Goal: Find specific page/section

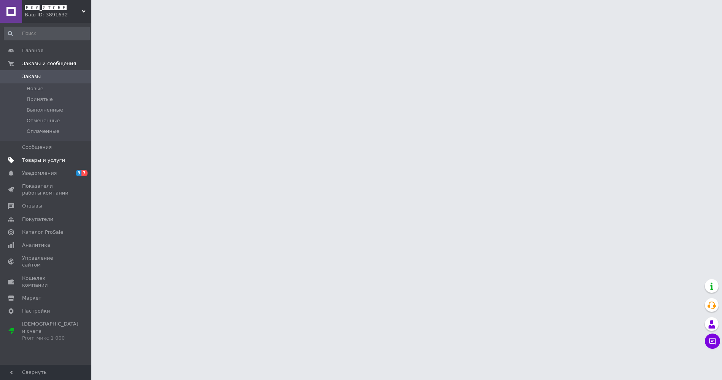
click at [44, 163] on span "Товары и услуги" at bounding box center [43, 160] width 43 height 7
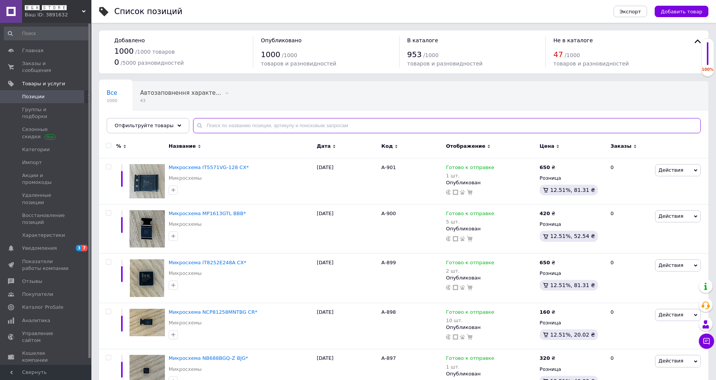
click at [240, 123] on input "text" at bounding box center [446, 125] width 507 height 15
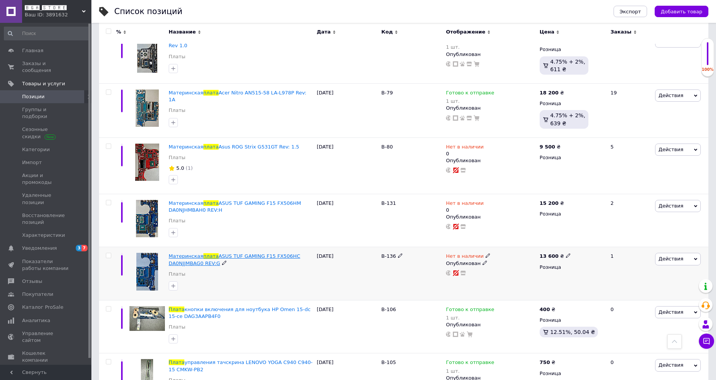
scroll to position [1099, 0]
type input "плата"
drag, startPoint x: 233, startPoint y: 236, endPoint x: 224, endPoint y: 234, distance: 8.6
click at [224, 252] on div "Материнская плата ASUS TUF GAMING F15 FX506HC DA0NJJMBAG0 REV:G Платы" at bounding box center [241, 266] width 144 height 29
click at [219, 279] on div at bounding box center [240, 285] width 147 height 12
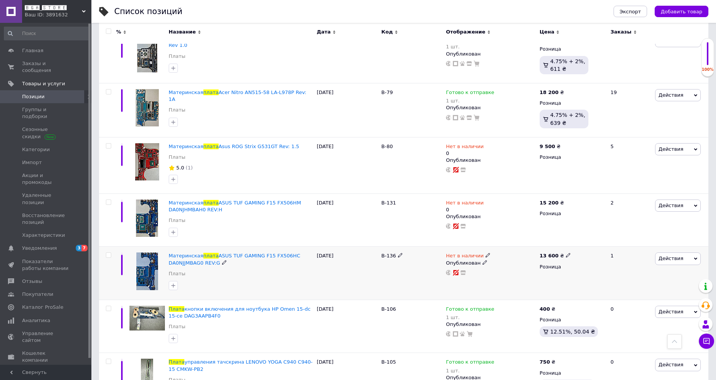
click at [222, 260] on icon at bounding box center [224, 262] width 5 height 5
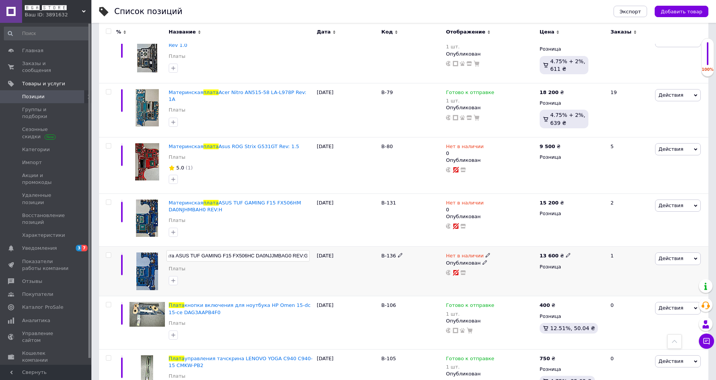
scroll to position [0, 0]
drag, startPoint x: 309, startPoint y: 223, endPoint x: 80, endPoint y: 217, distance: 229.2
